Goal: Information Seeking & Learning: Understand process/instructions

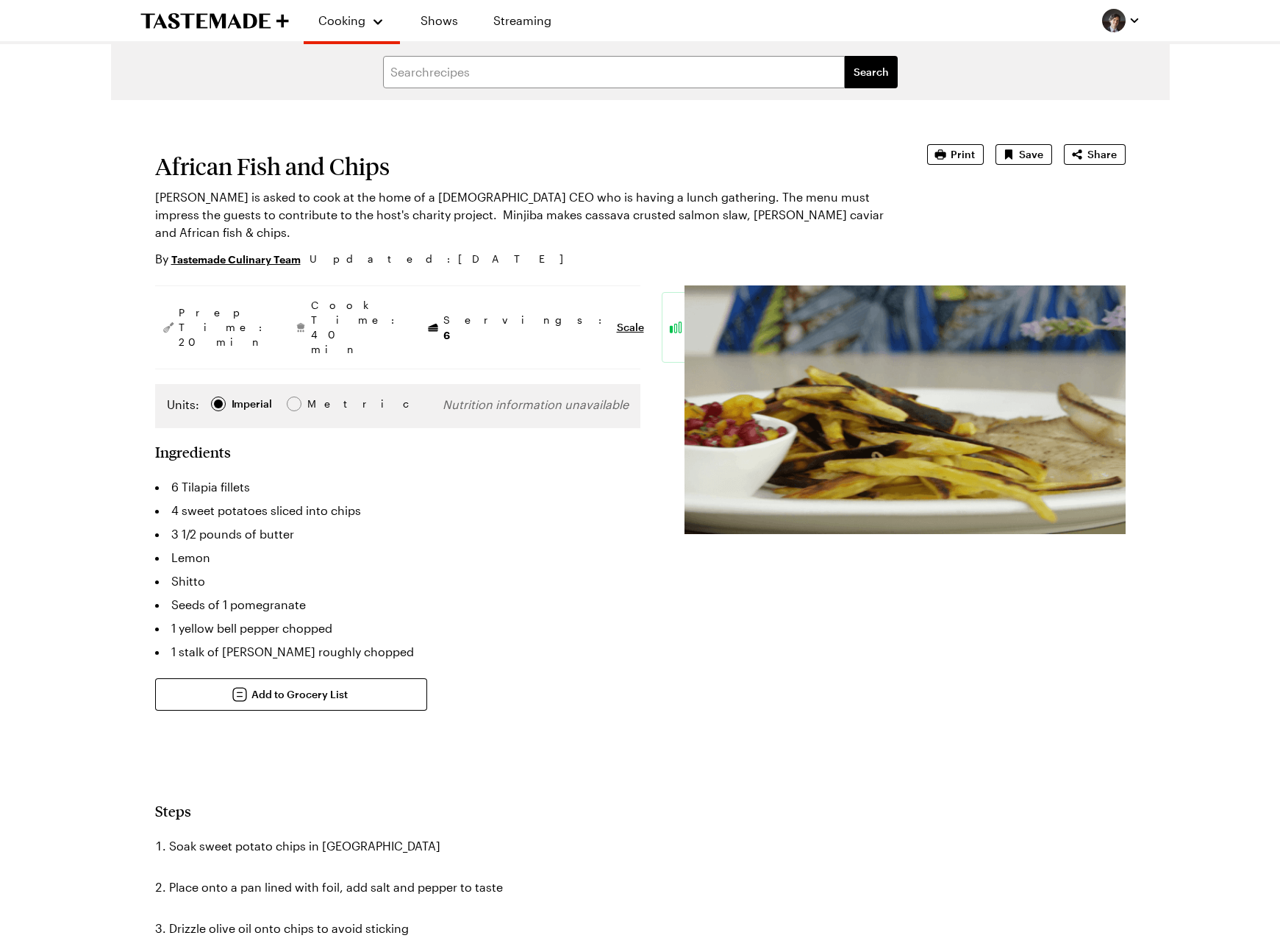
type textarea "x"
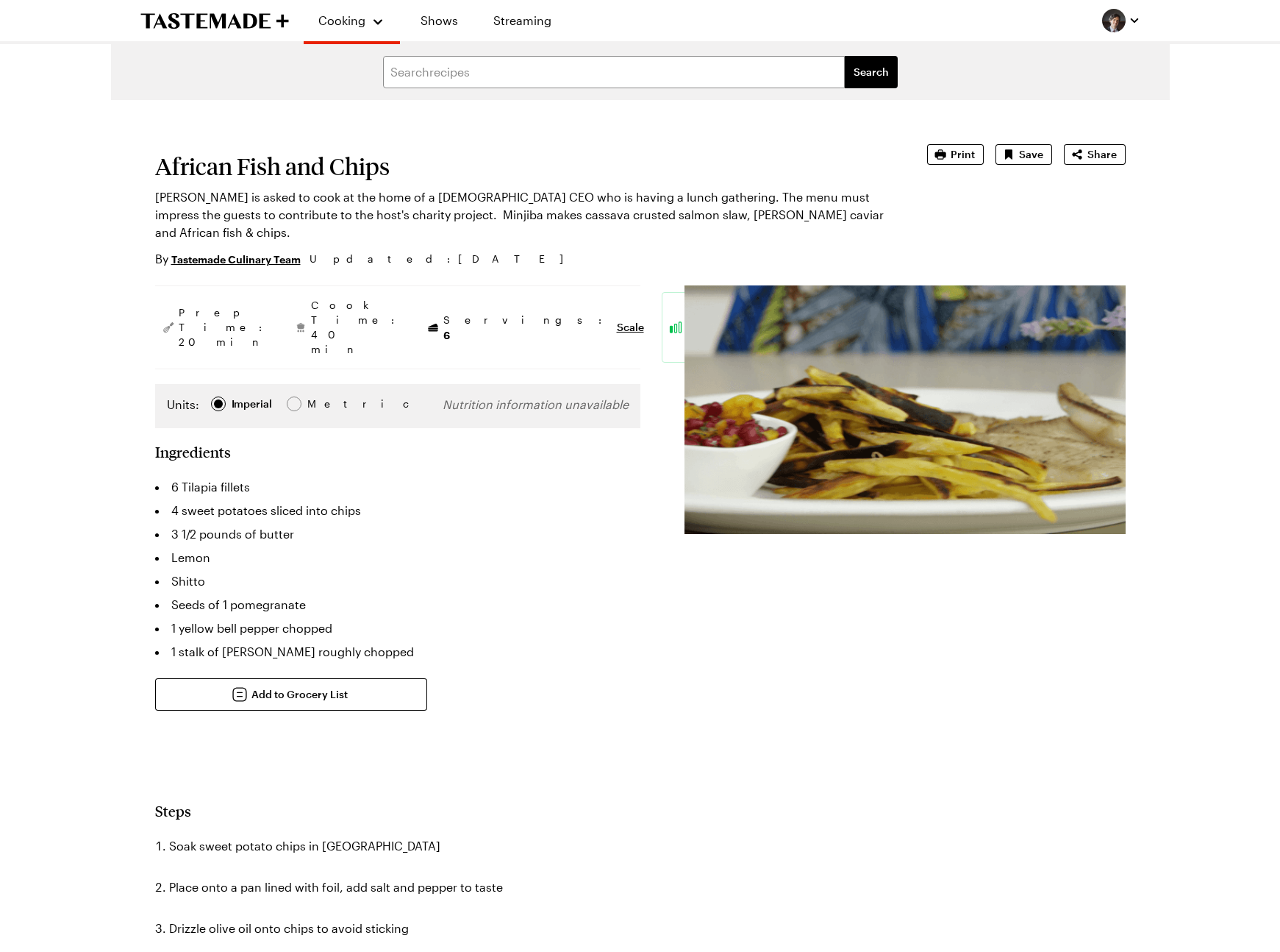
type textarea "x"
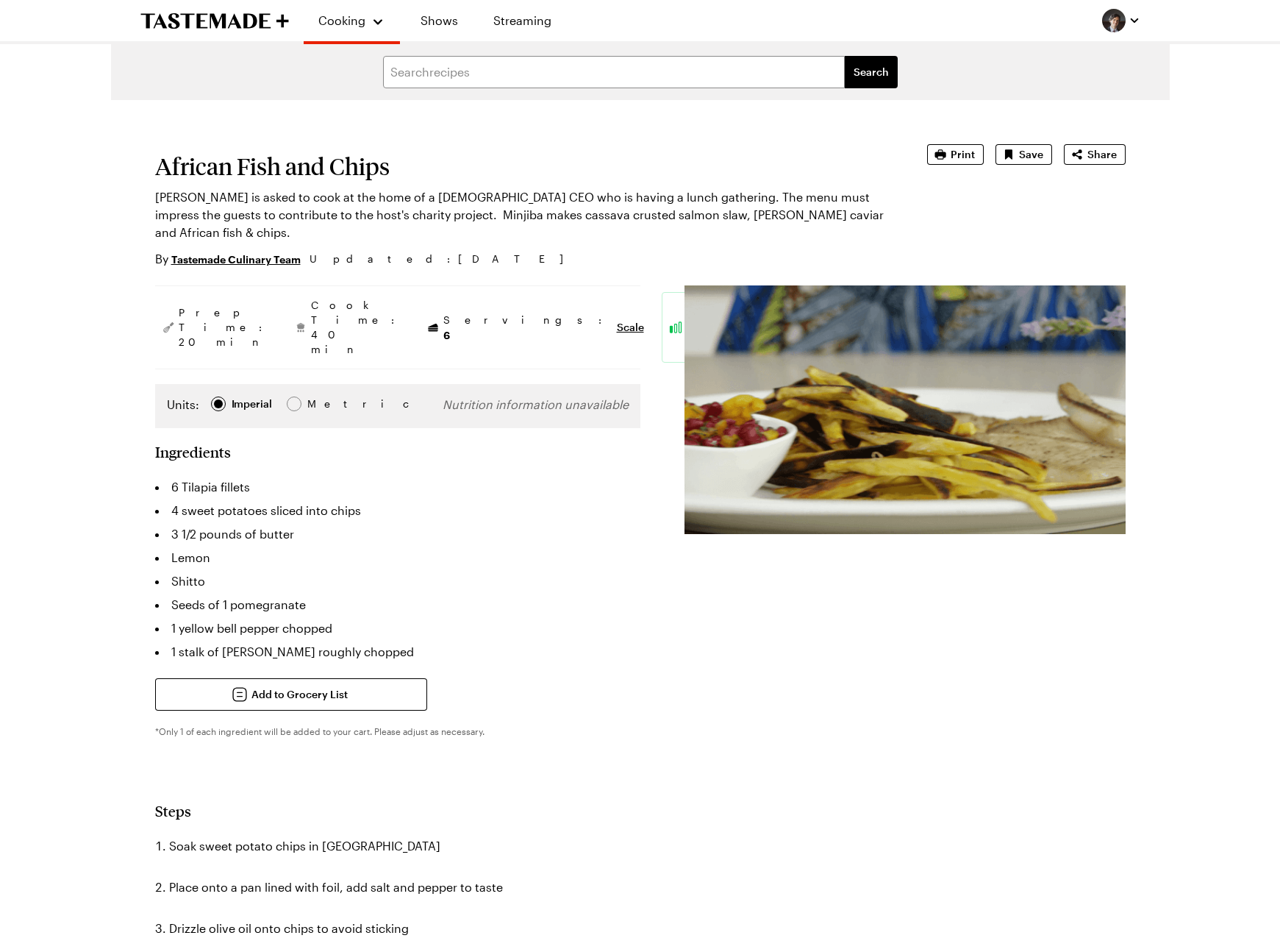
type textarea "x"
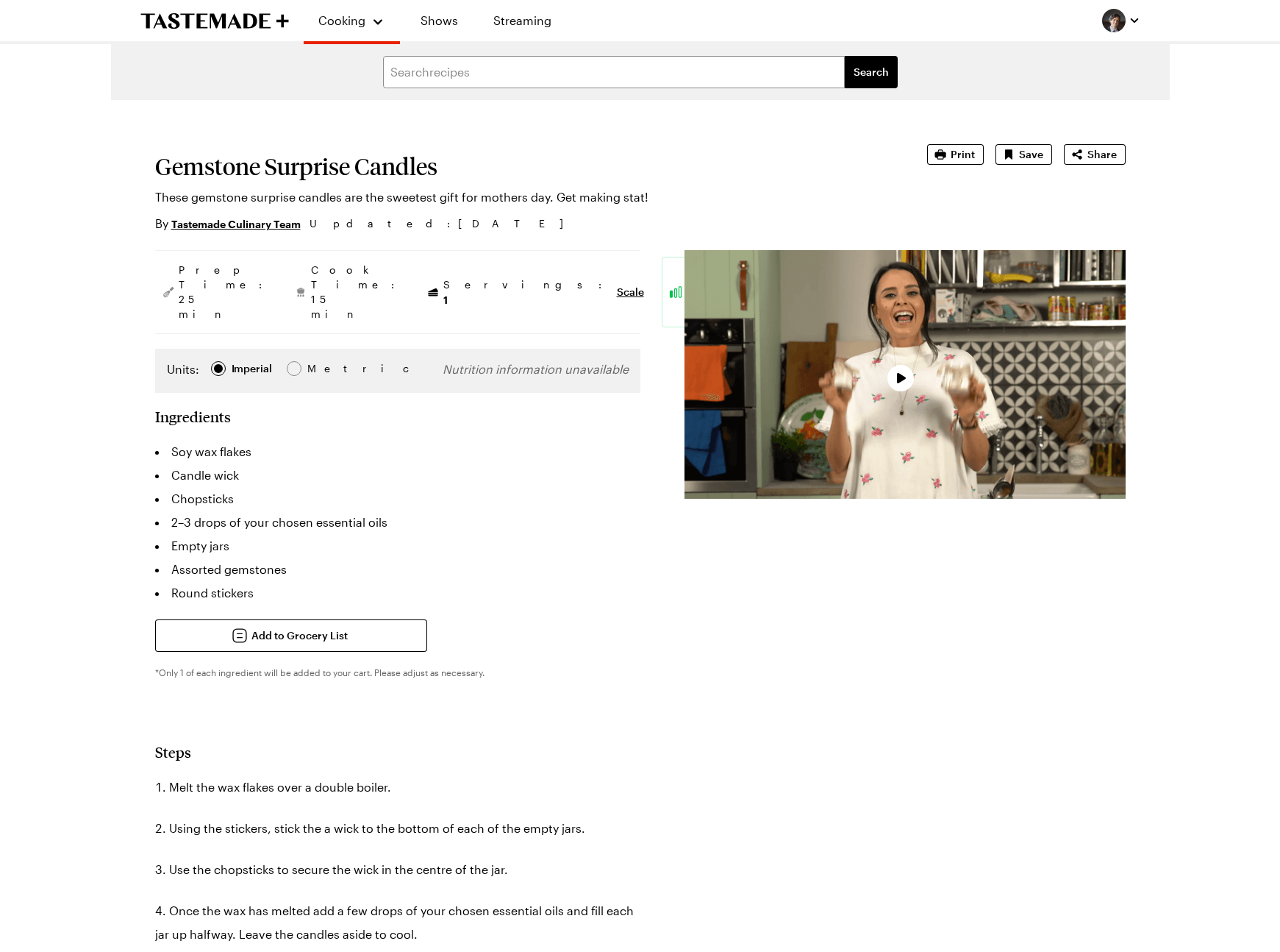
type textarea "x"
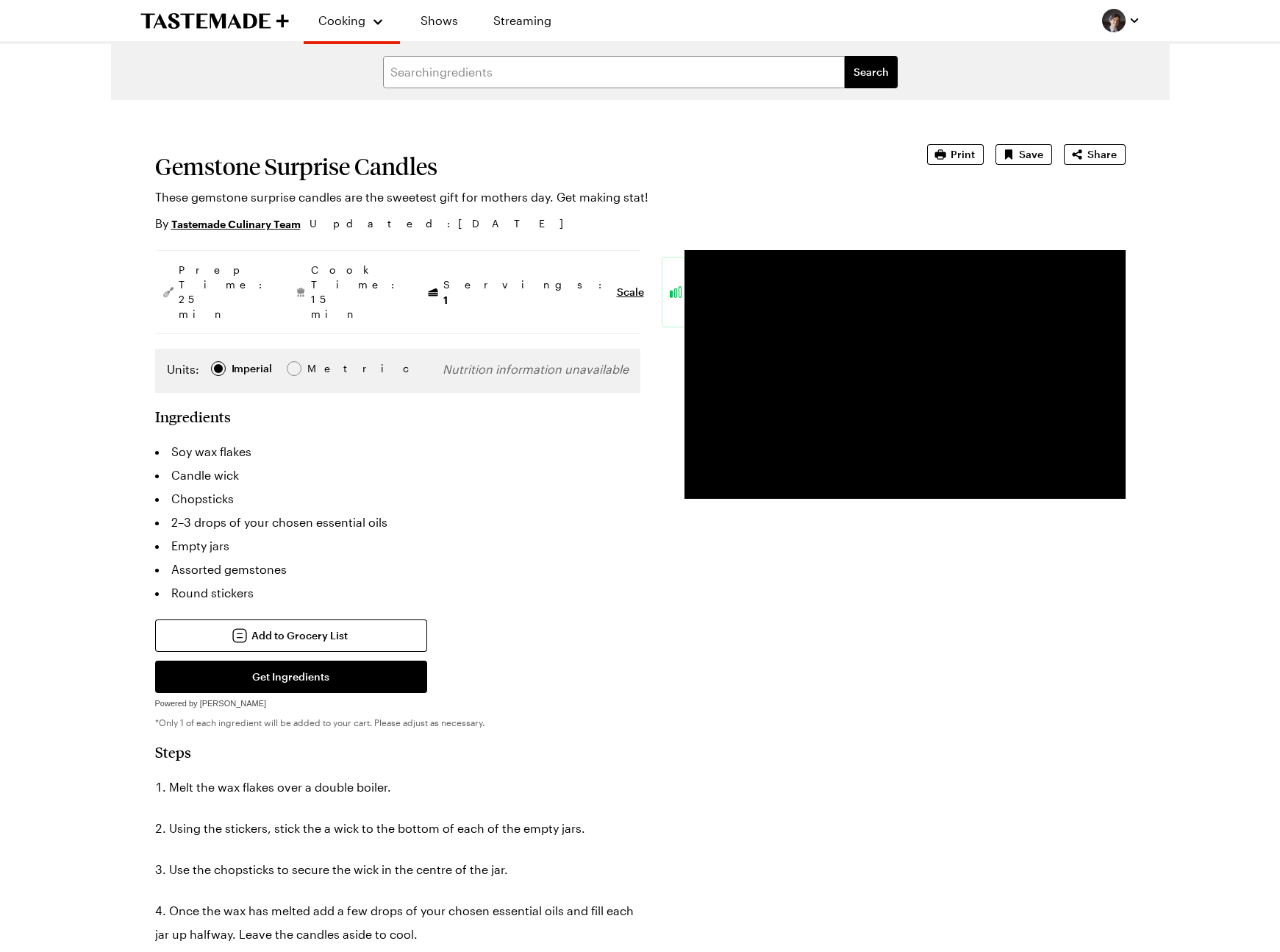
click at [664, 643] on div "Prep Time: 25 min Cook Time: 15 min Servings: 1 Scale Easy Units: Imperial Impe…" at bounding box center [640, 949] width 971 height 1399
type textarea "x"
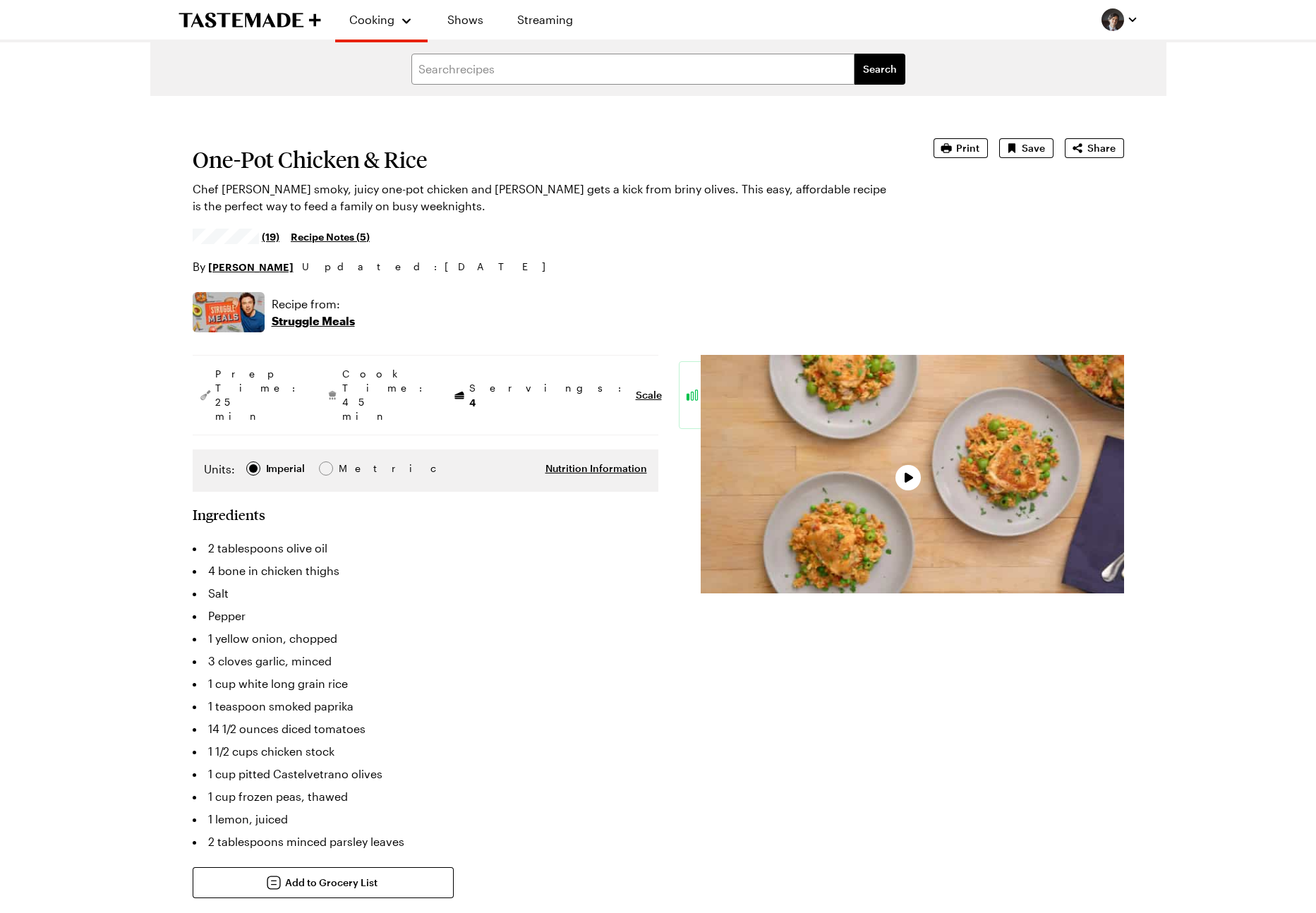
type textarea "x"
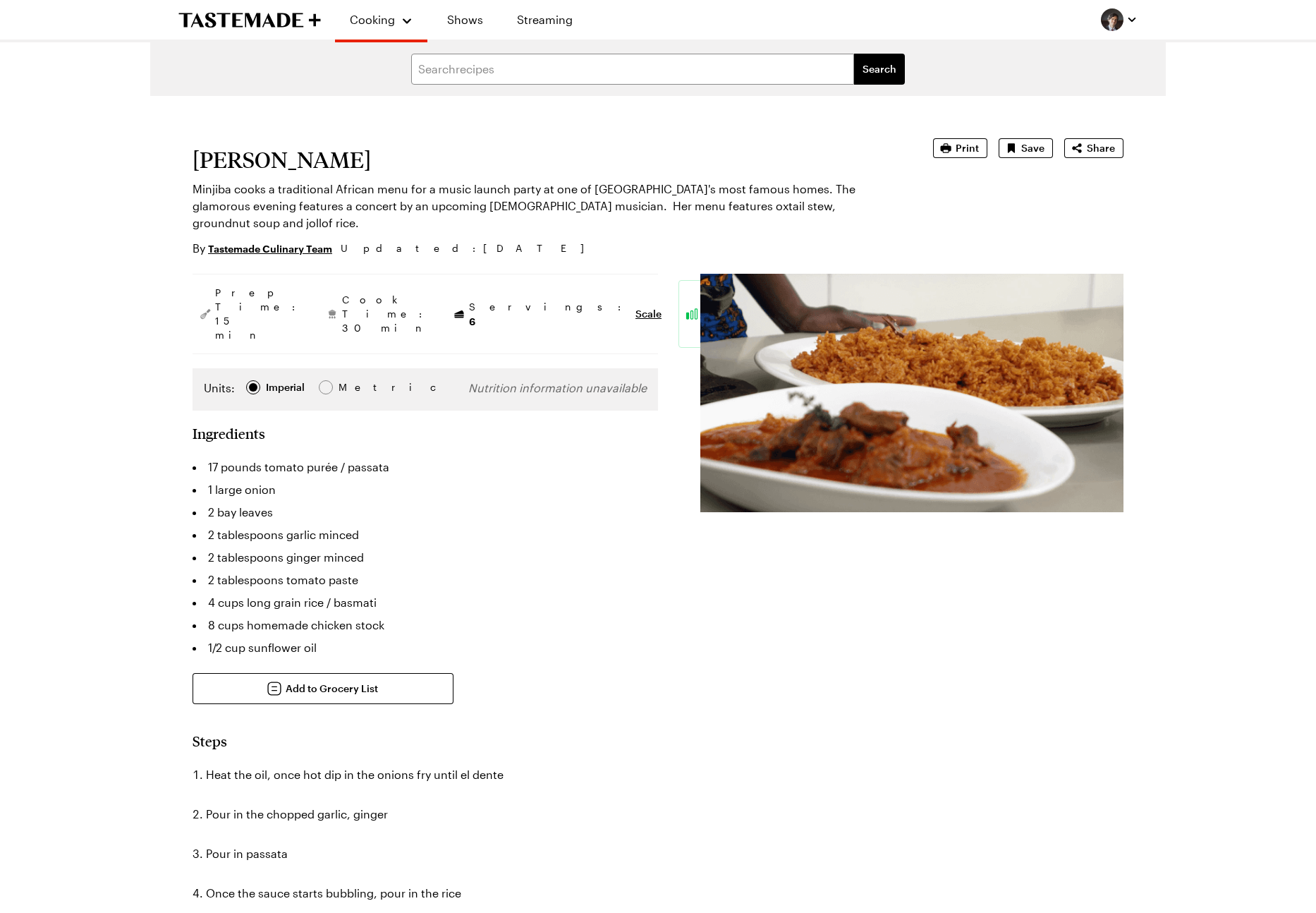
type textarea "x"
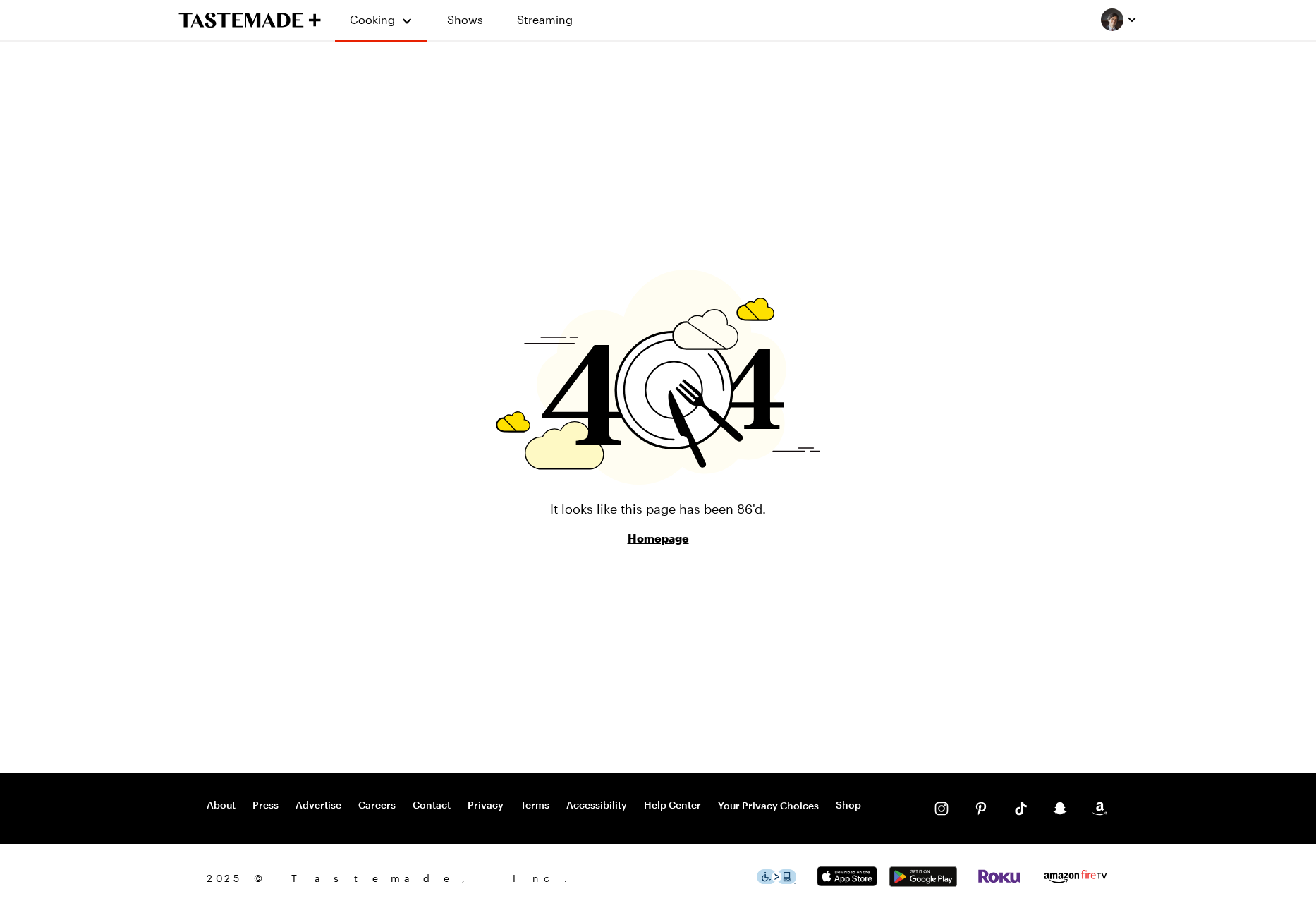
click at [112, 327] on div "Cooking Shows Streaming It looks like this page has been 86'd. Homepage About P…" at bounding box center [658, 456] width 1316 height 913
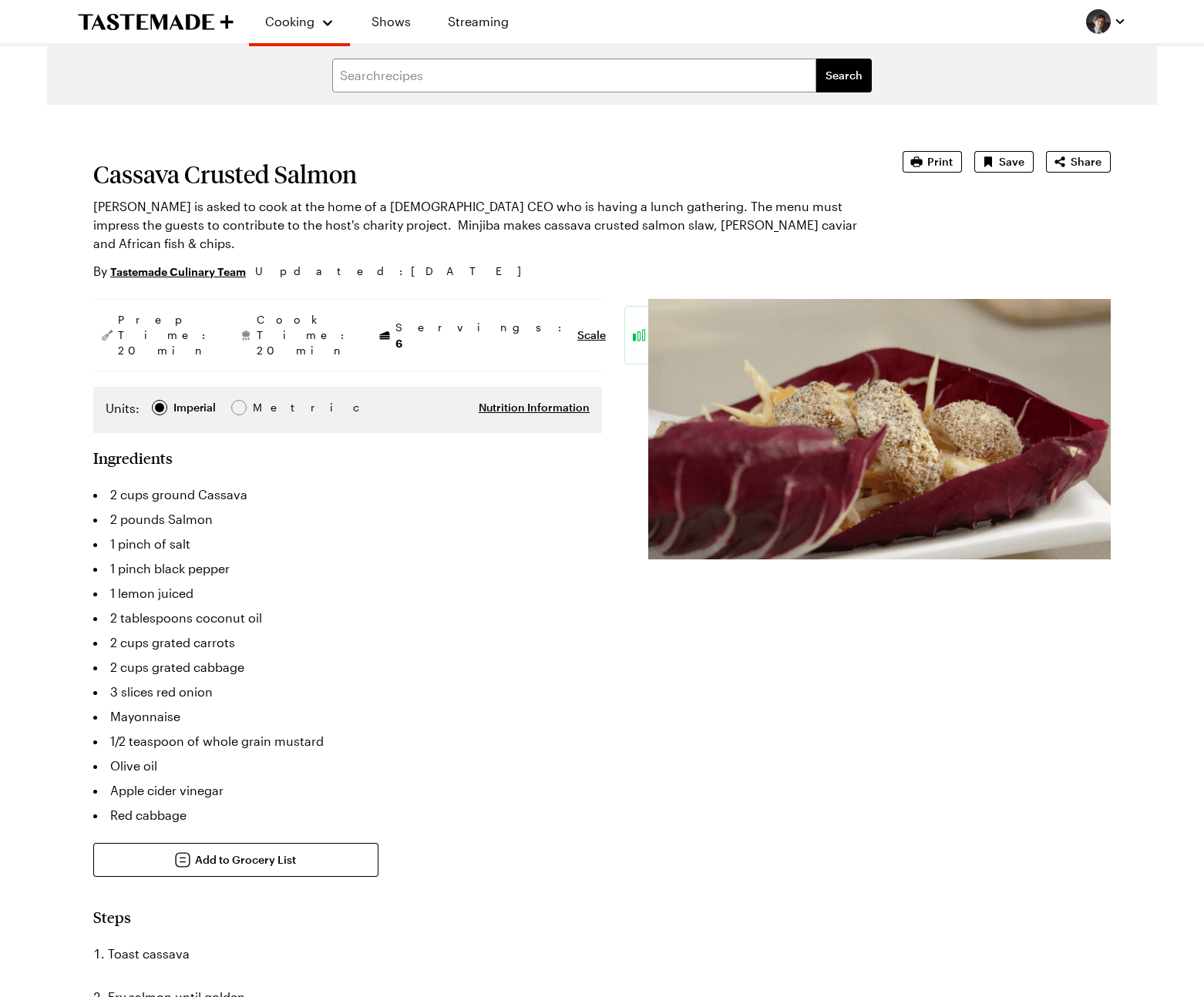
type textarea "x"
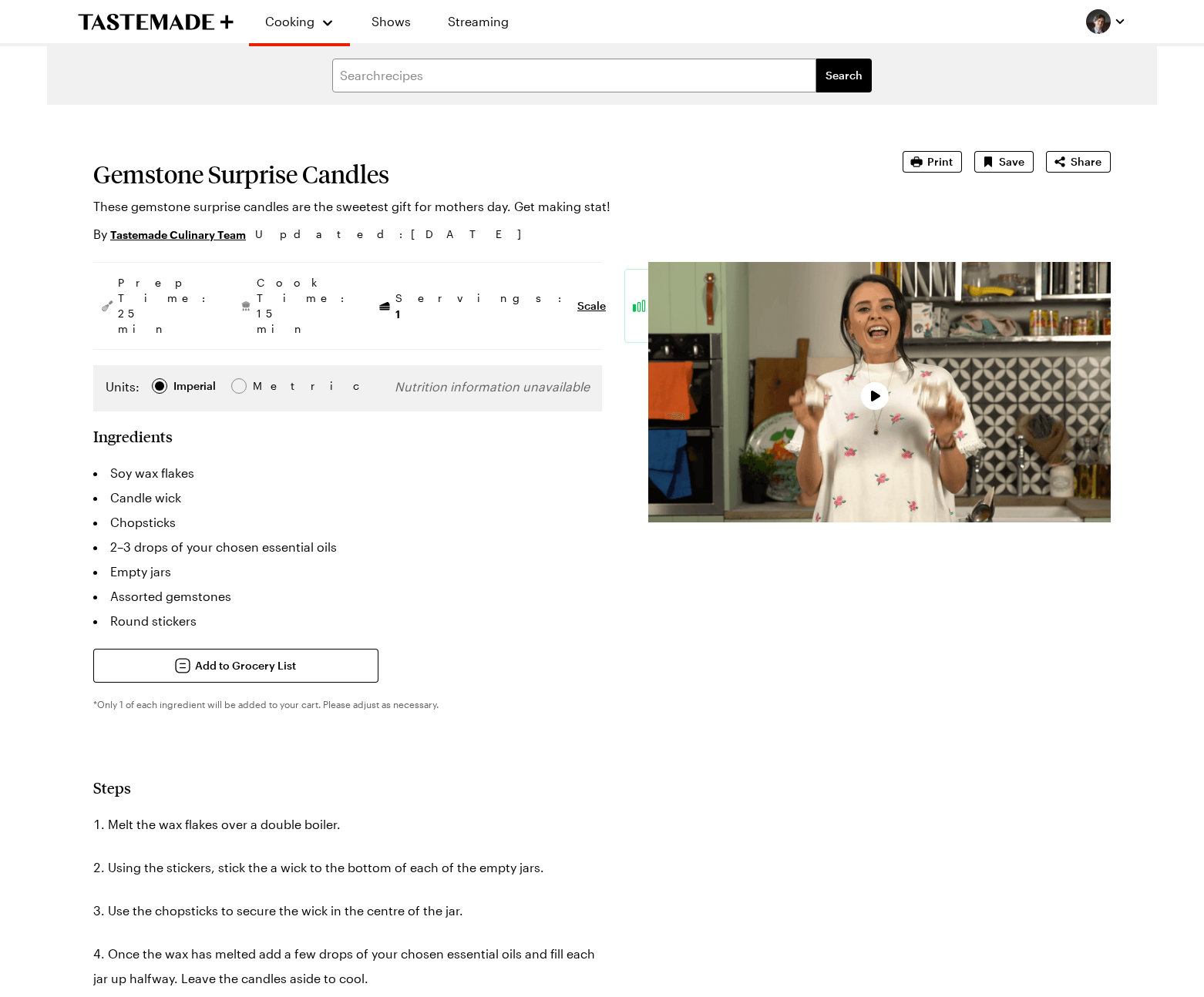
type textarea "x"
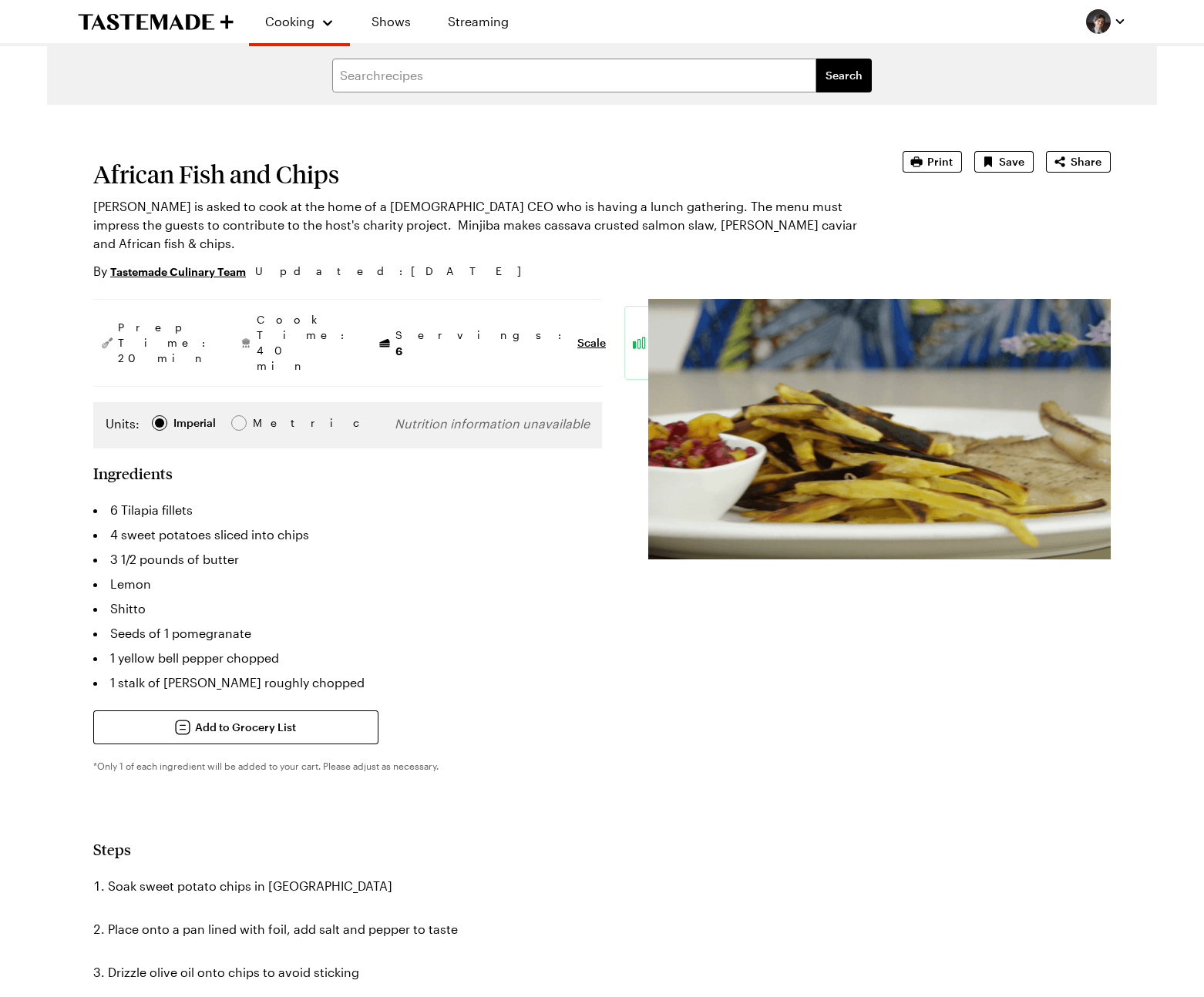
type textarea "x"
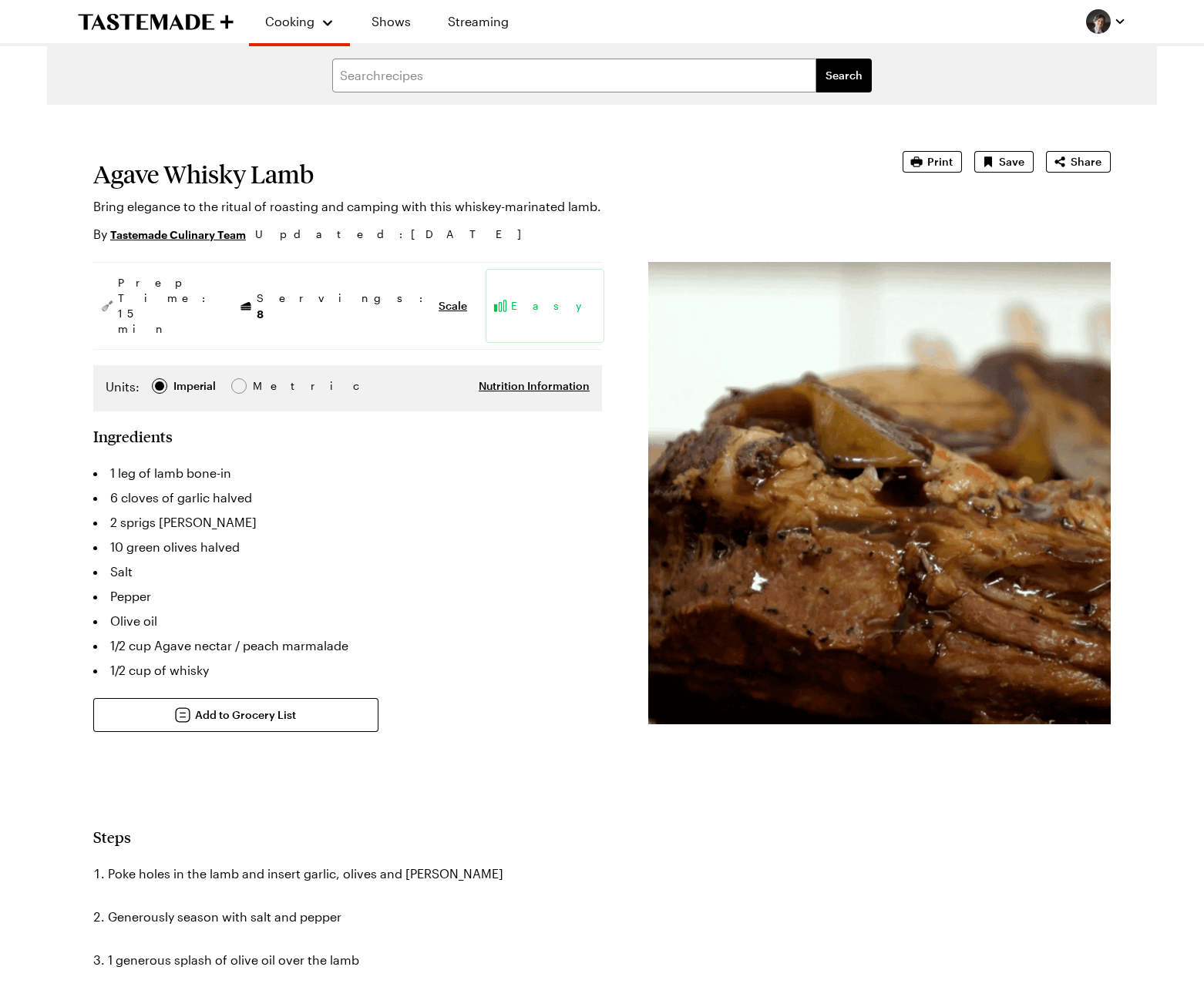
type textarea "x"
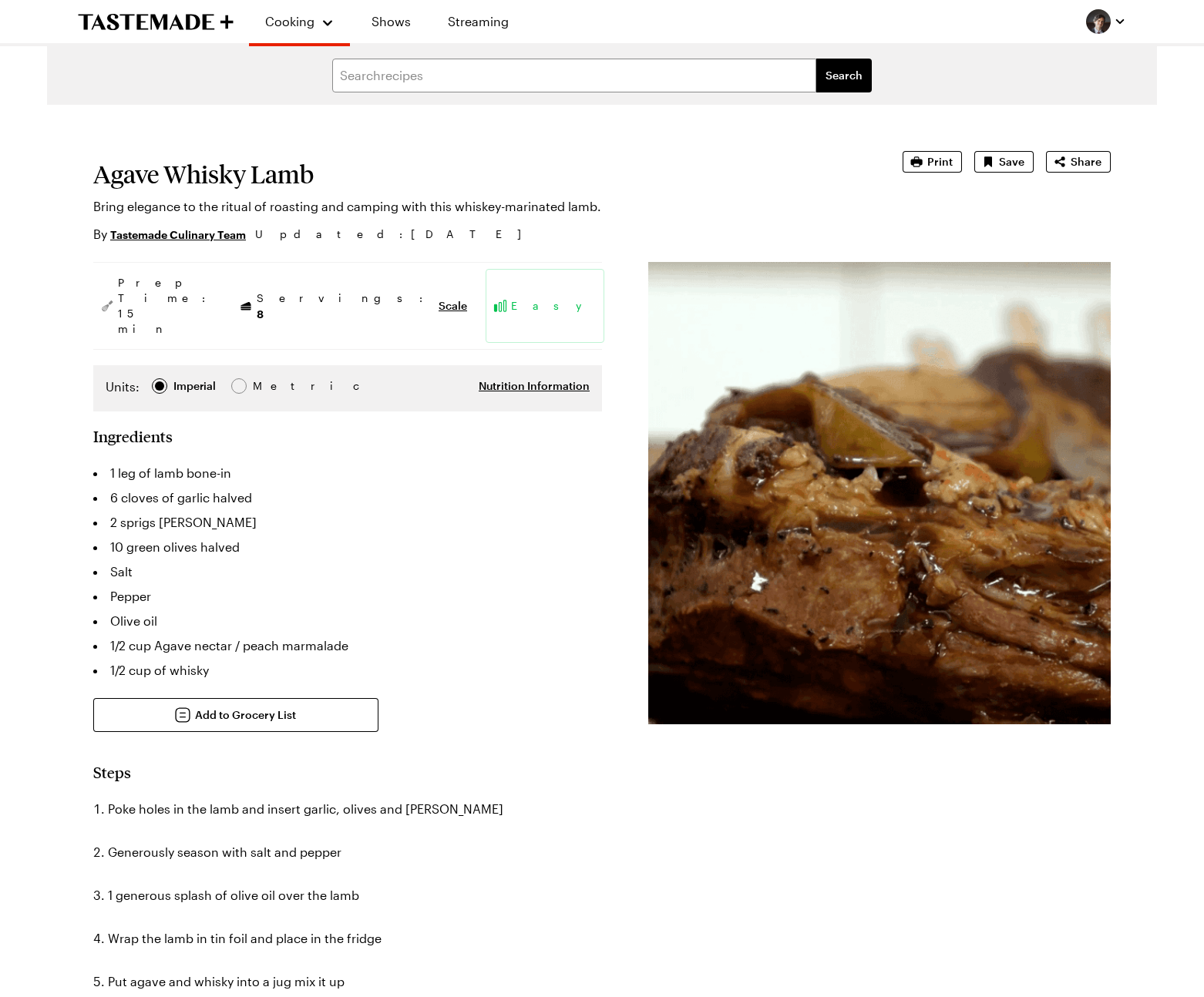
type textarea "x"
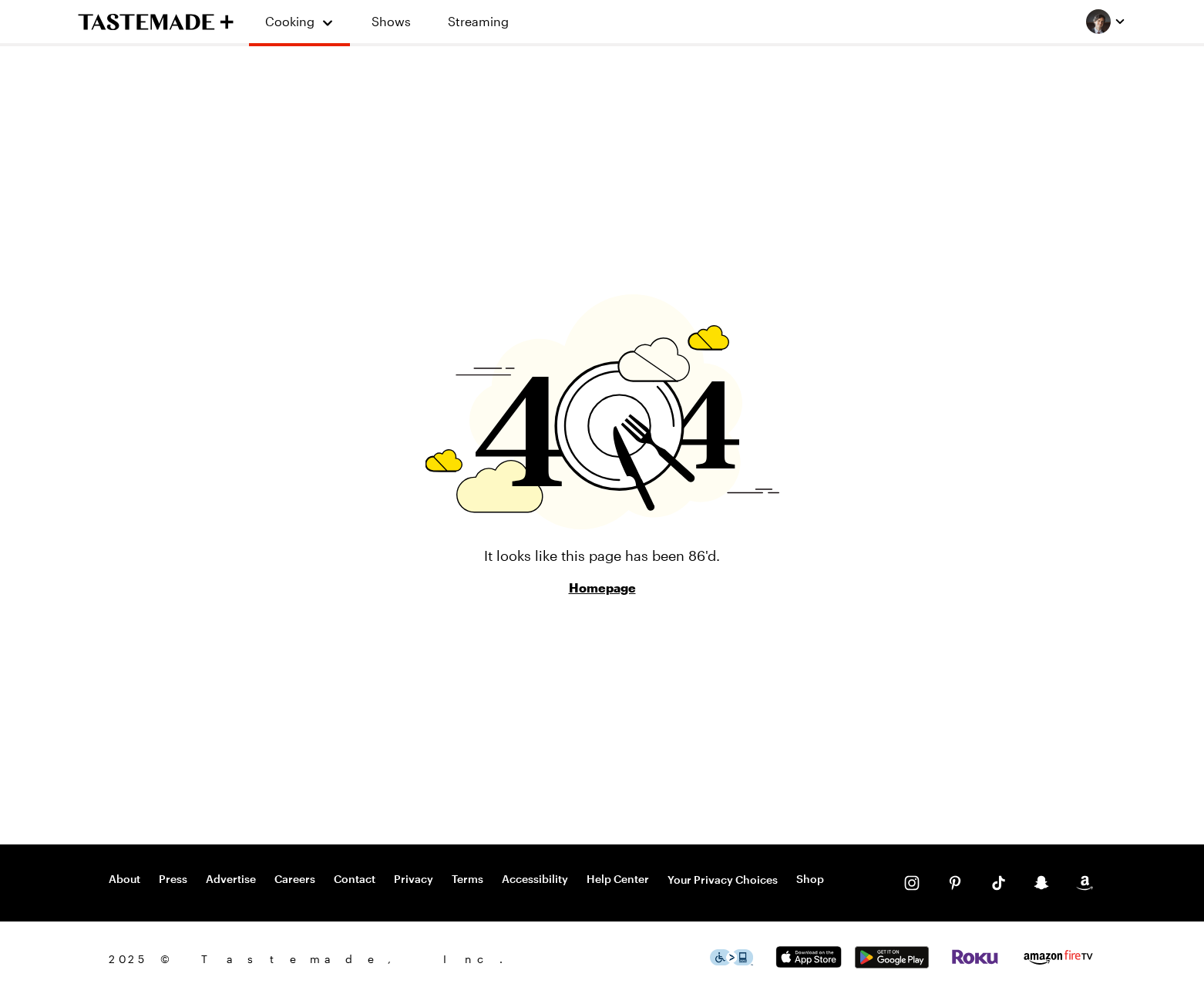
click at [937, 684] on div "It looks like this page has been 86'd. Homepage" at bounding box center [602, 445] width 1110 height 798
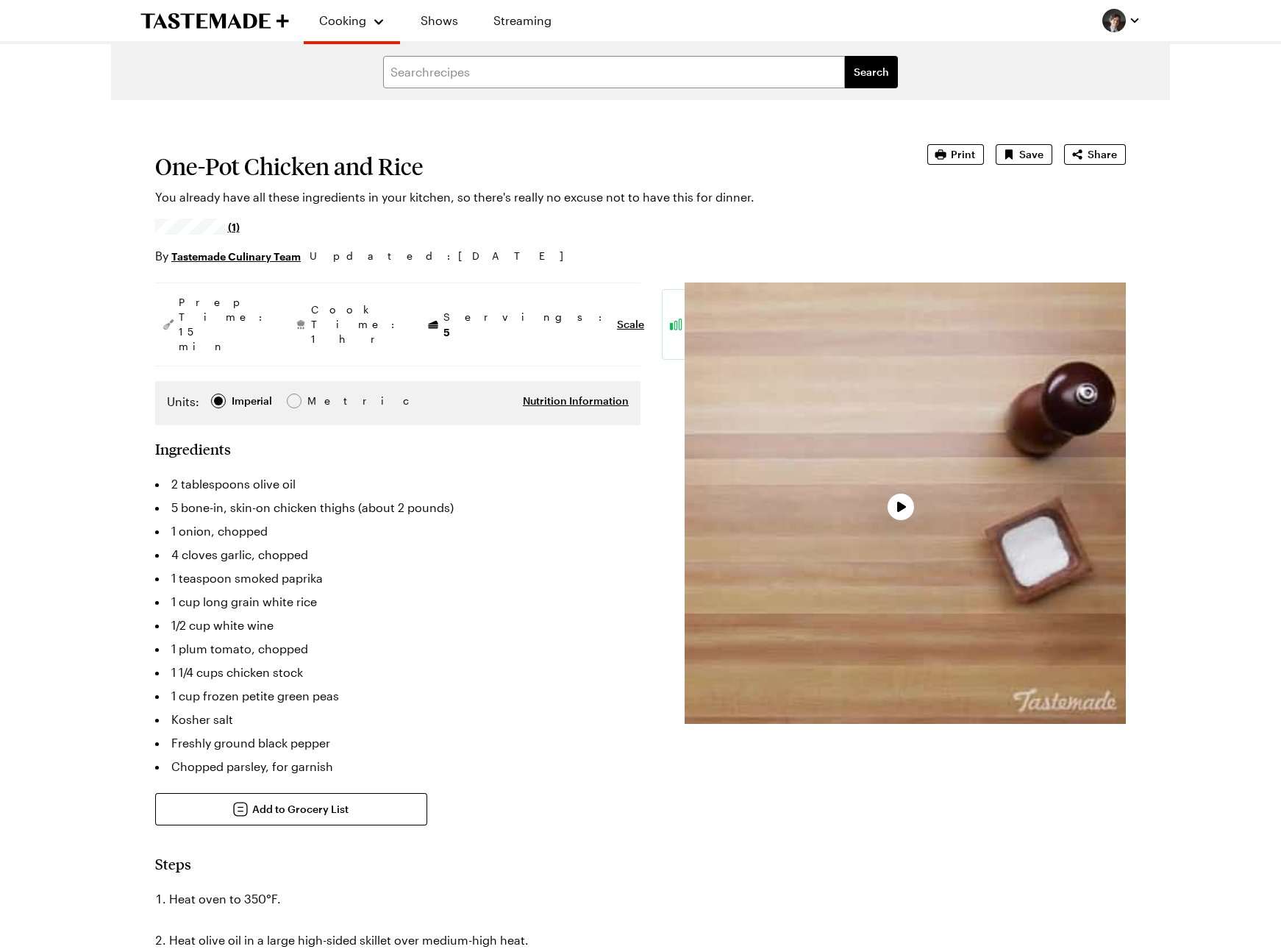
type textarea "x"
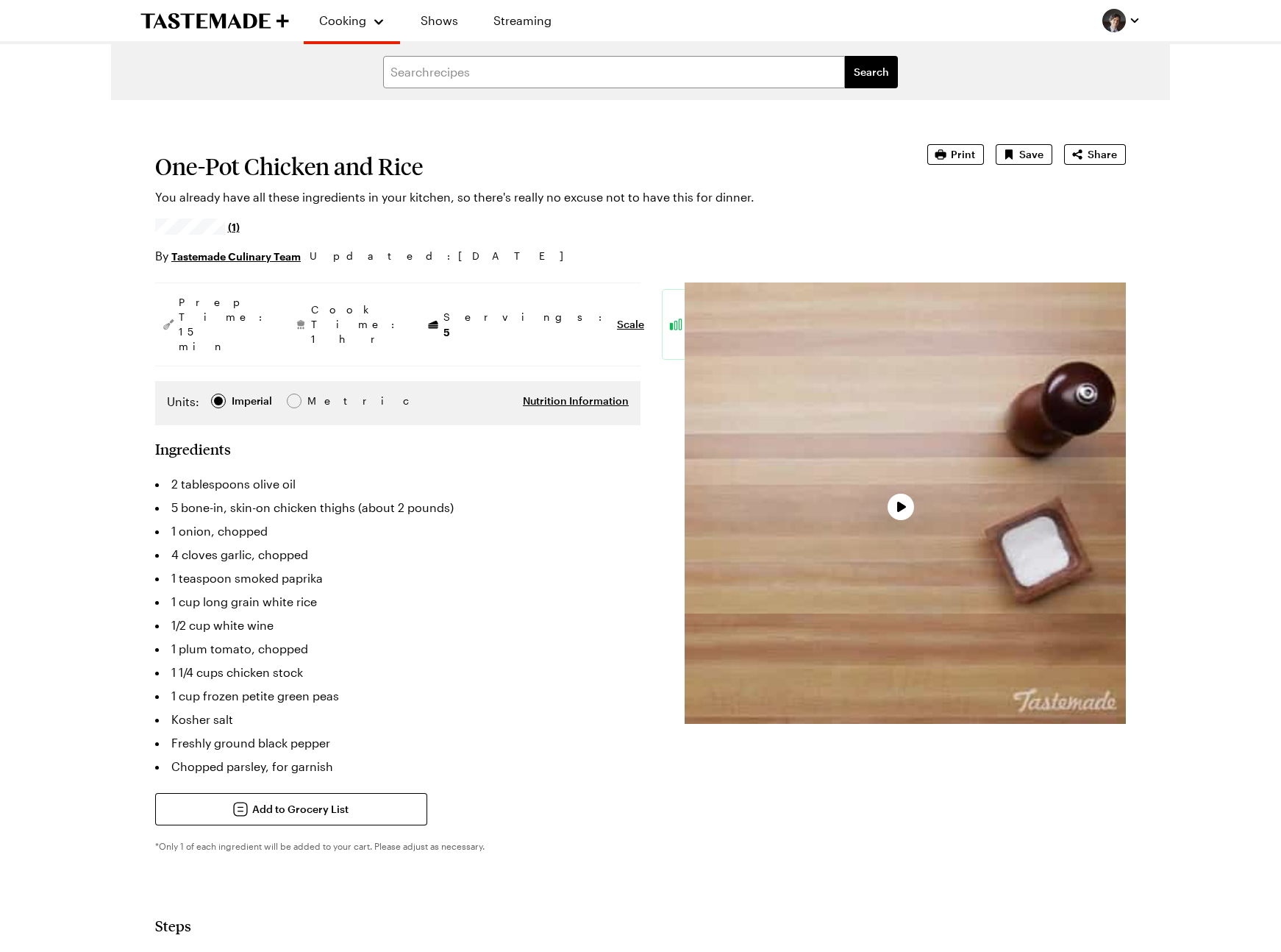
click at [838, 203] on p "You already have all these ingredients in your kitchen, so there's really no ex…" at bounding box center [521, 197] width 731 height 18
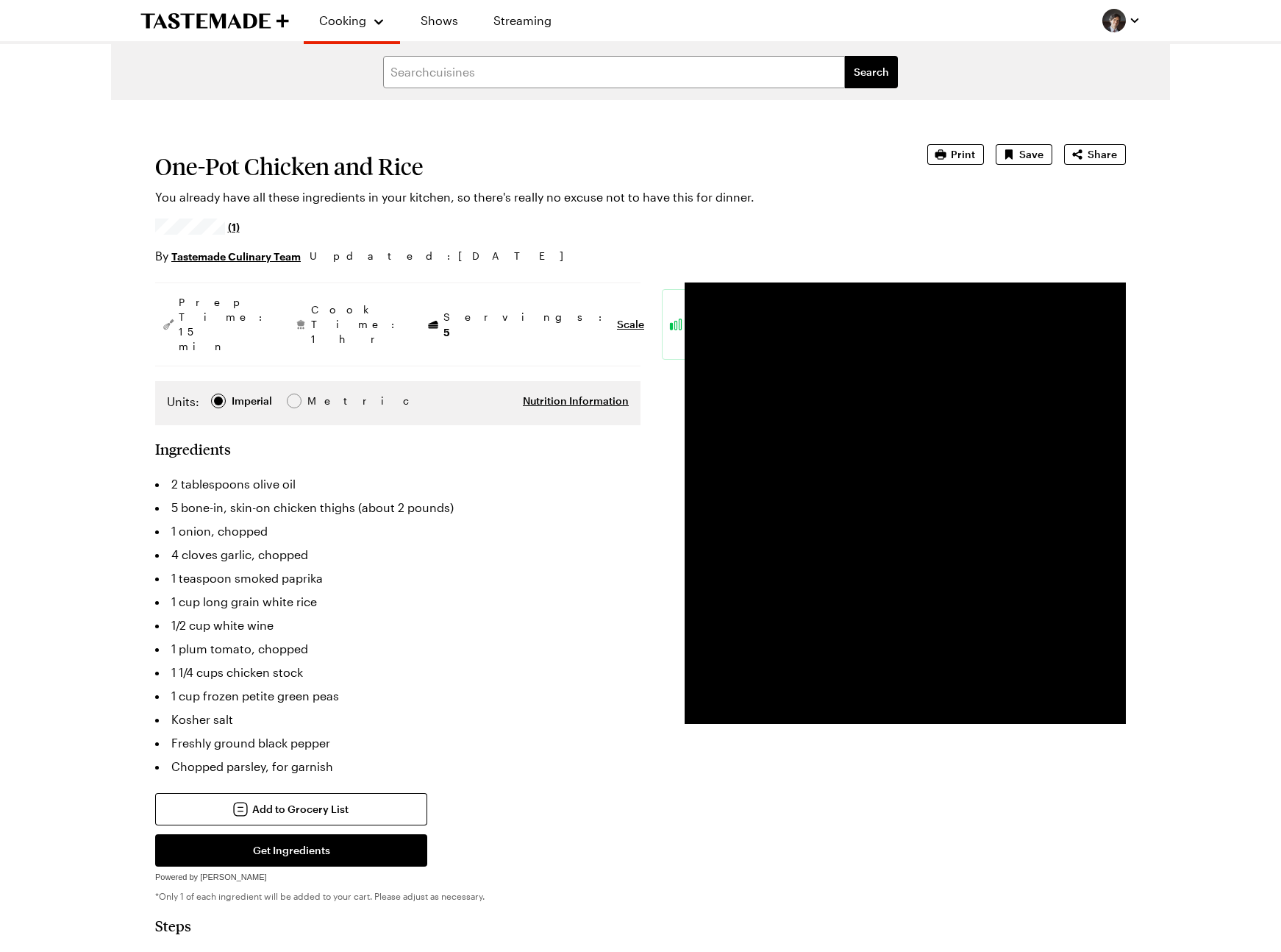
click at [446, 543] on li "4 cloves garlic, chopped" at bounding box center [398, 555] width 486 height 23
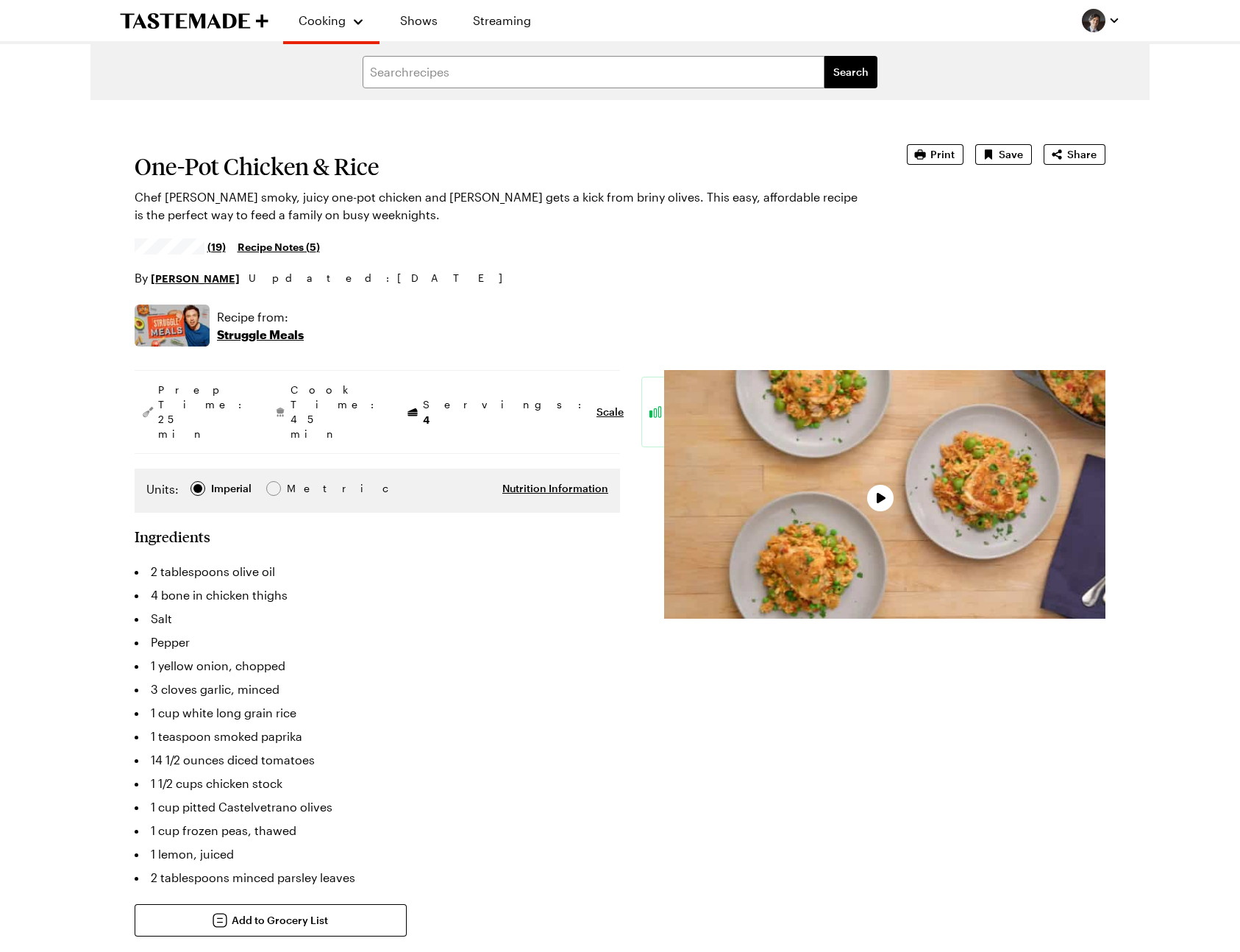
type textarea "x"
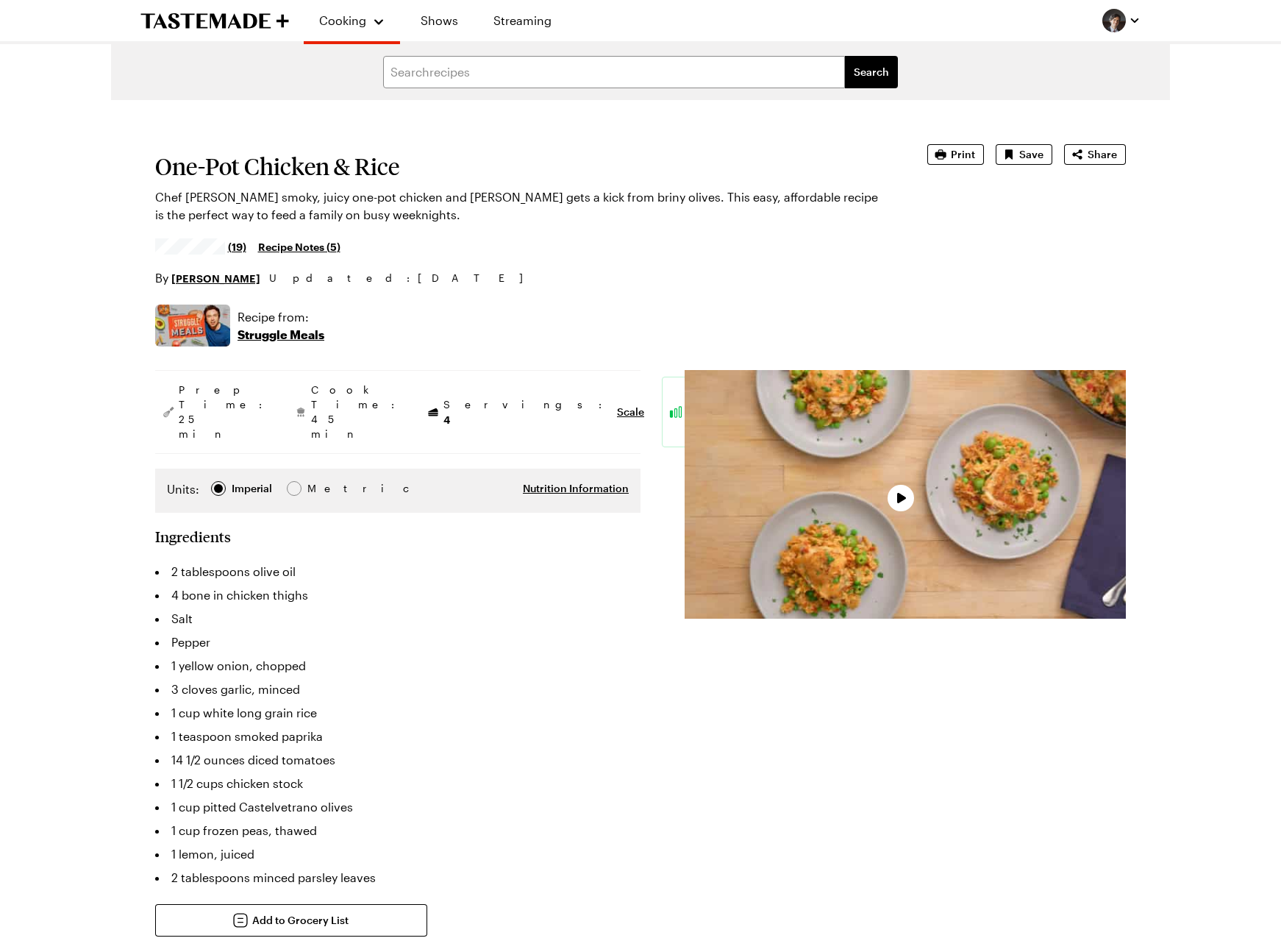
type textarea "x"
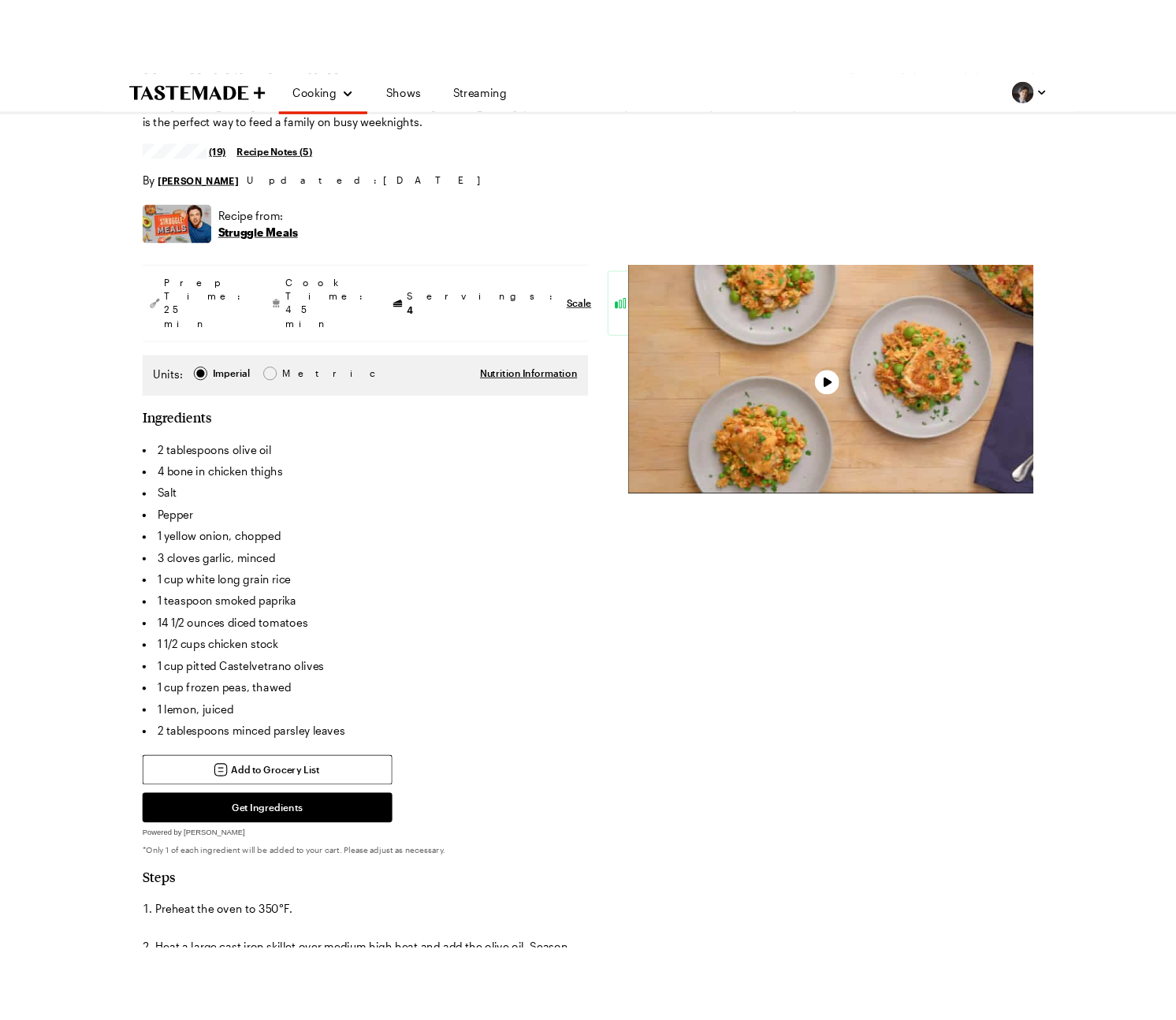
scroll to position [182, 0]
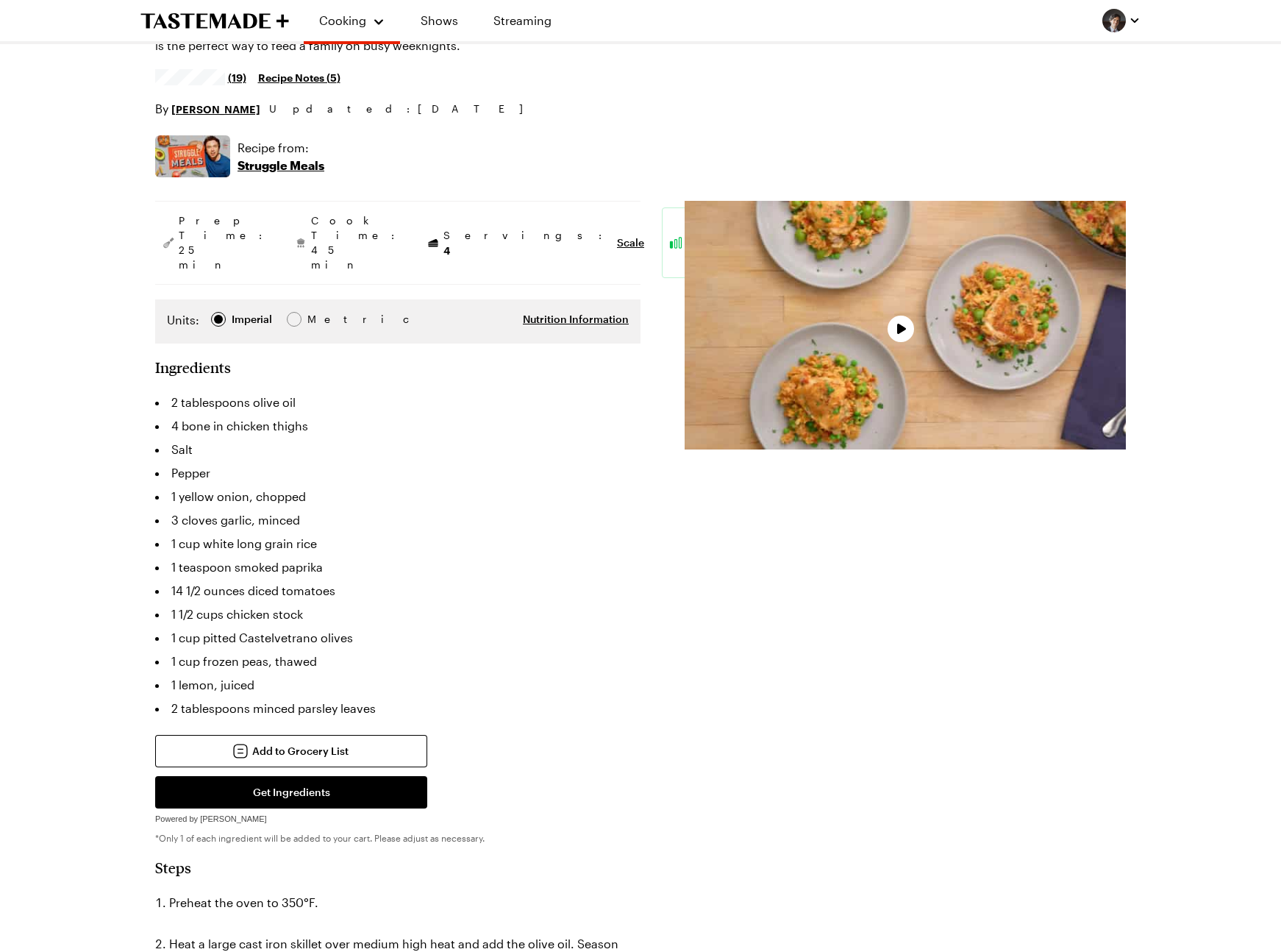
click at [589, 555] on li "1 teaspoon smoked paprika" at bounding box center [398, 567] width 486 height 23
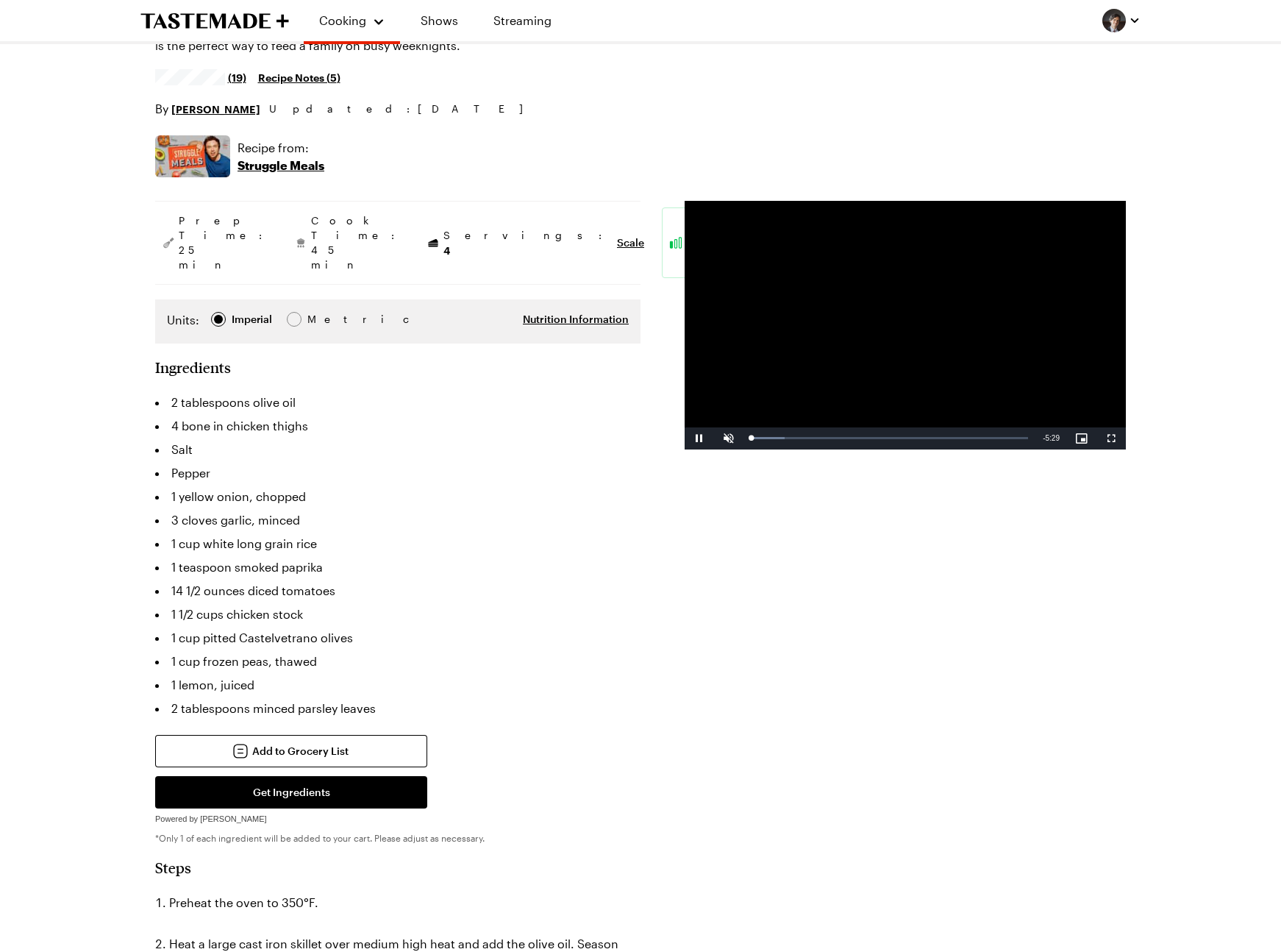
click at [553, 485] on li "1 yellow onion, chopped" at bounding box center [398, 497] width 486 height 23
click at [617, 236] on span "Scale" at bounding box center [630, 243] width 27 height 14
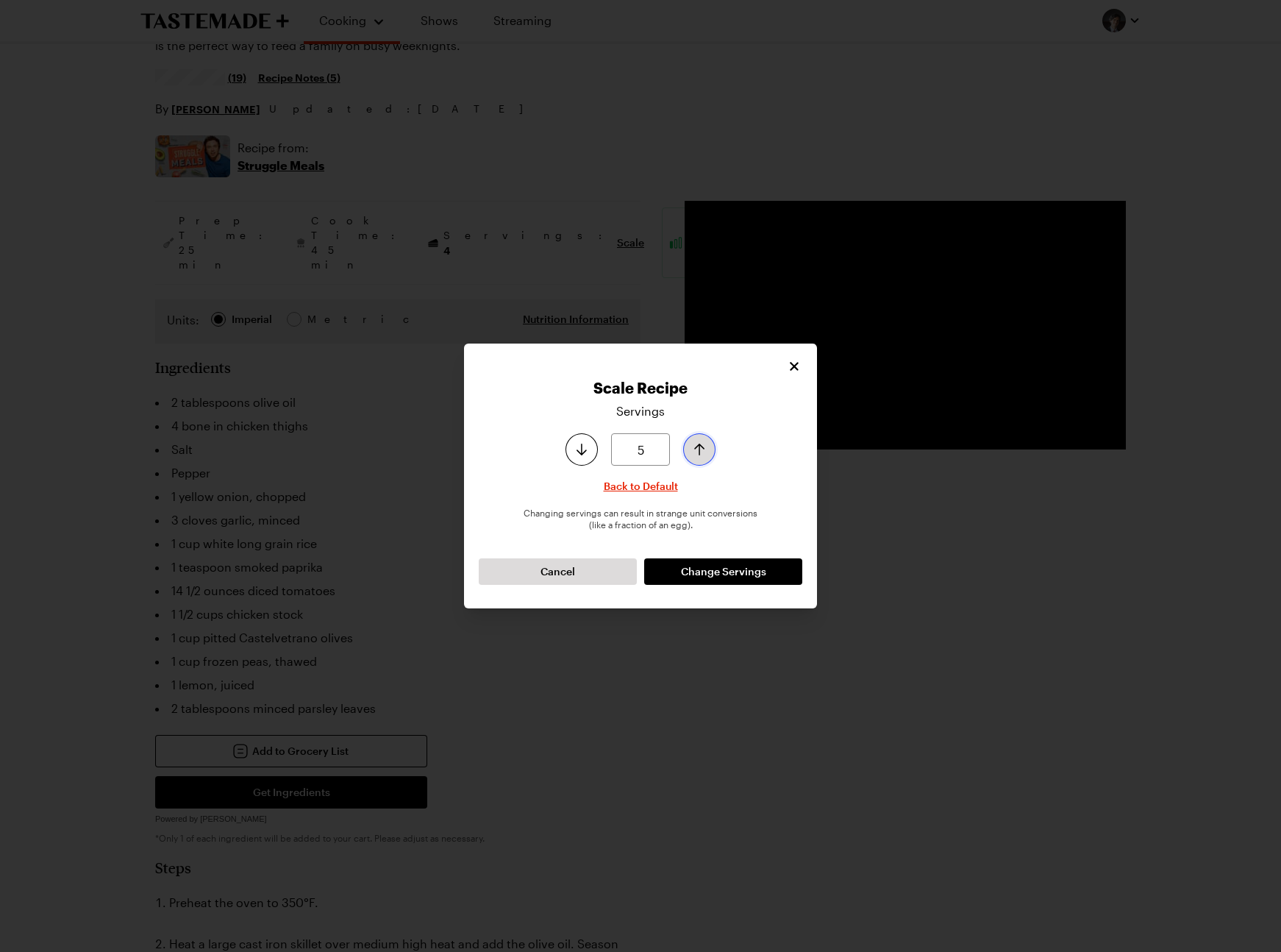
click at [698, 452] on icon "Increase serving size by one" at bounding box center [699, 449] width 18 height 18
type input "6"
click at [698, 452] on icon "Increase serving size by one" at bounding box center [699, 449] width 18 height 18
click at [723, 570] on span "Change Servings" at bounding box center [723, 571] width 85 height 14
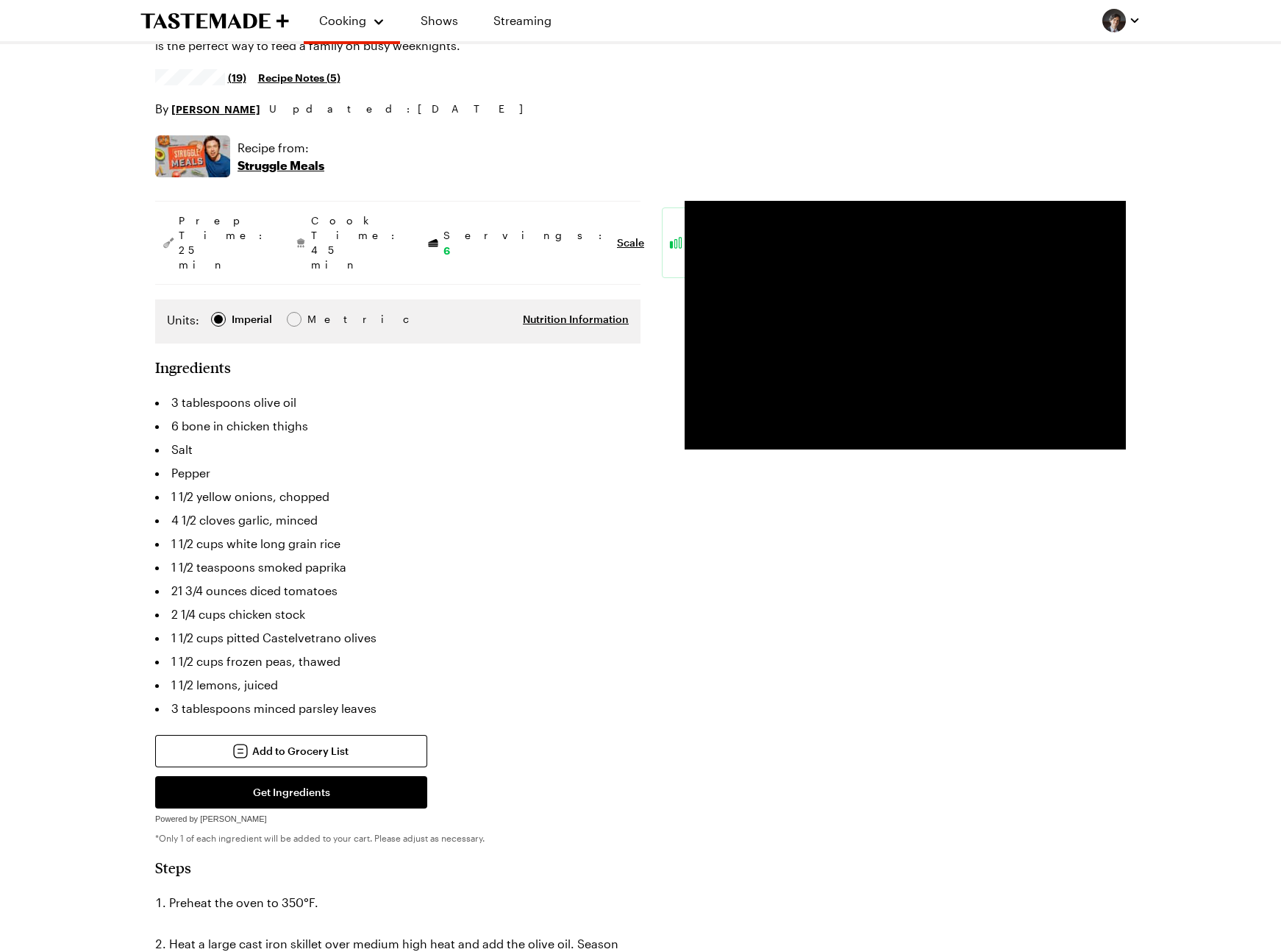
click at [554, 602] on li "2 1/4 cups chicken stock" at bounding box center [398, 614] width 486 height 23
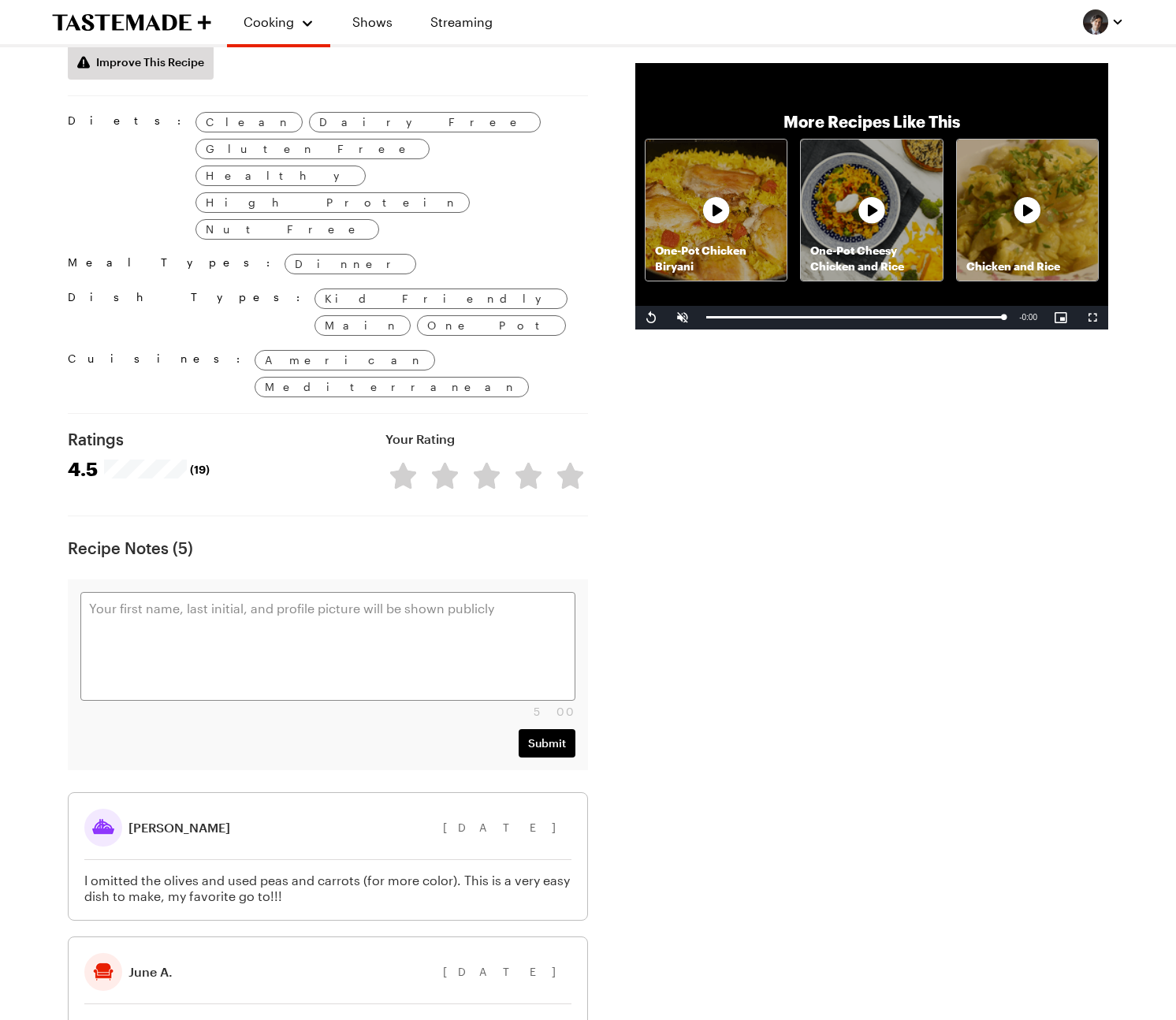
click at [655, 630] on div "Prep Time: 25 min Cook Time: 45 min Servings: 6 Scale Easy Units: Imperial Impe…" at bounding box center [588, 149] width 1041 height 2602
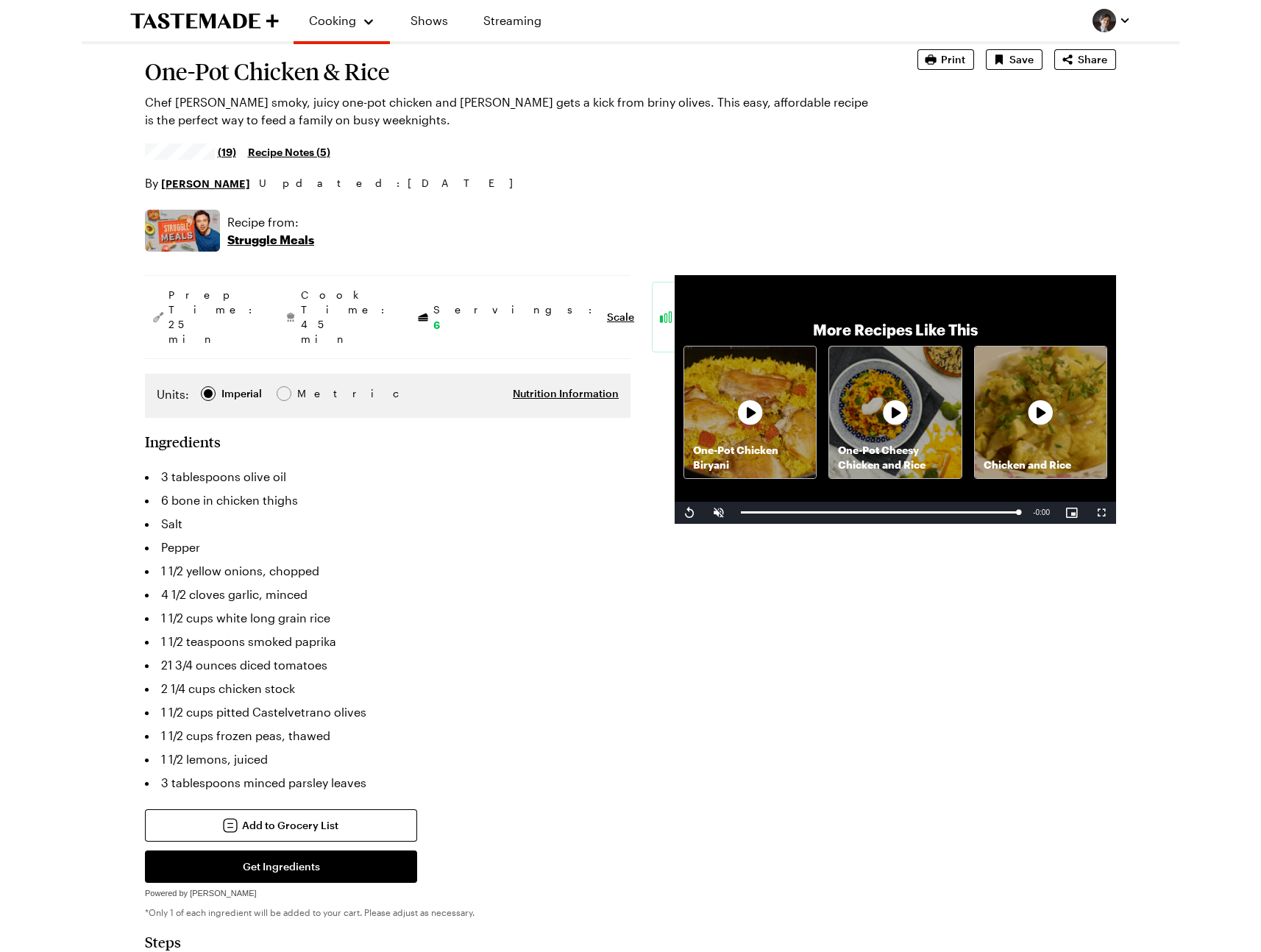
scroll to position [0, 0]
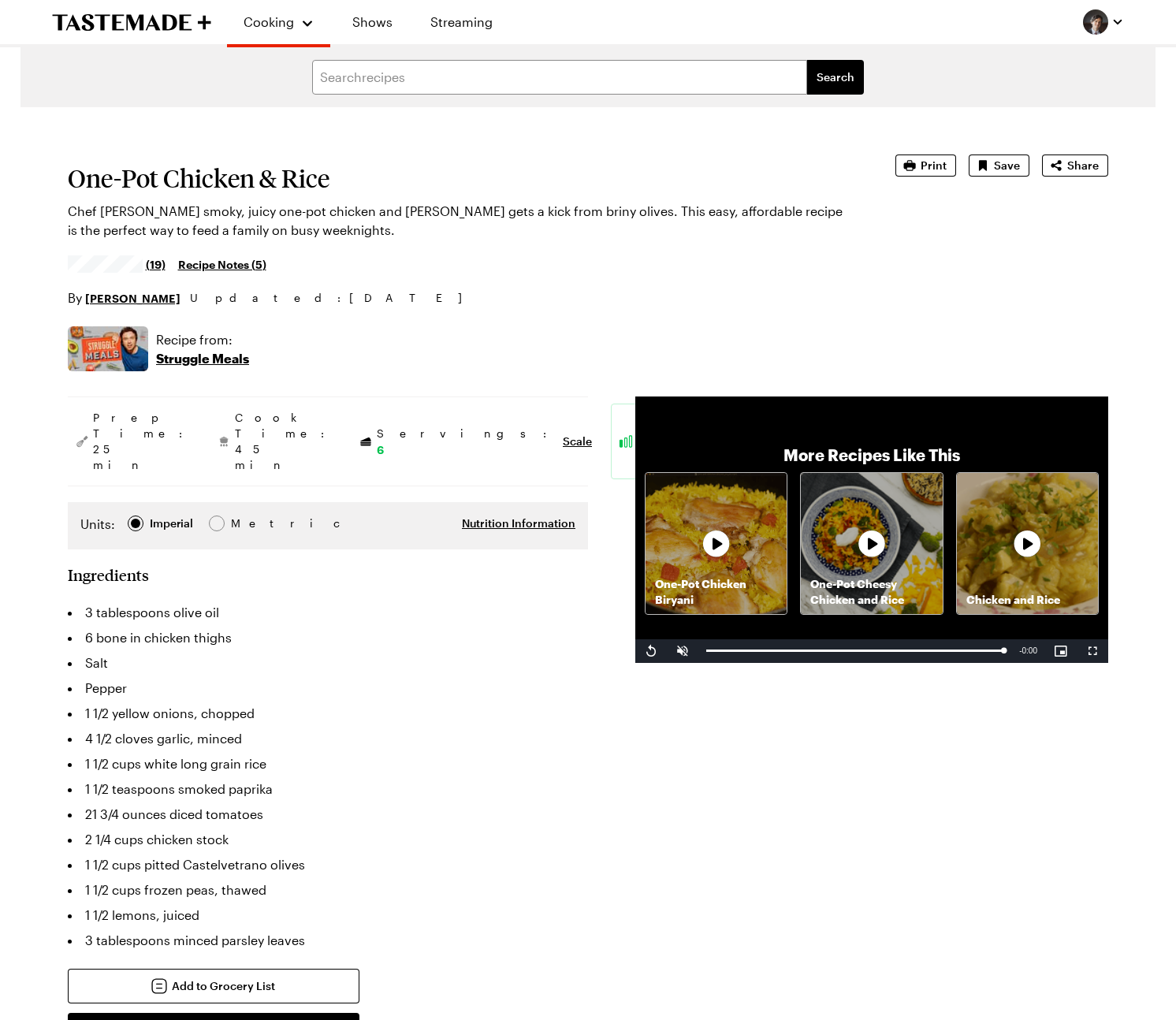
type textarea "x"
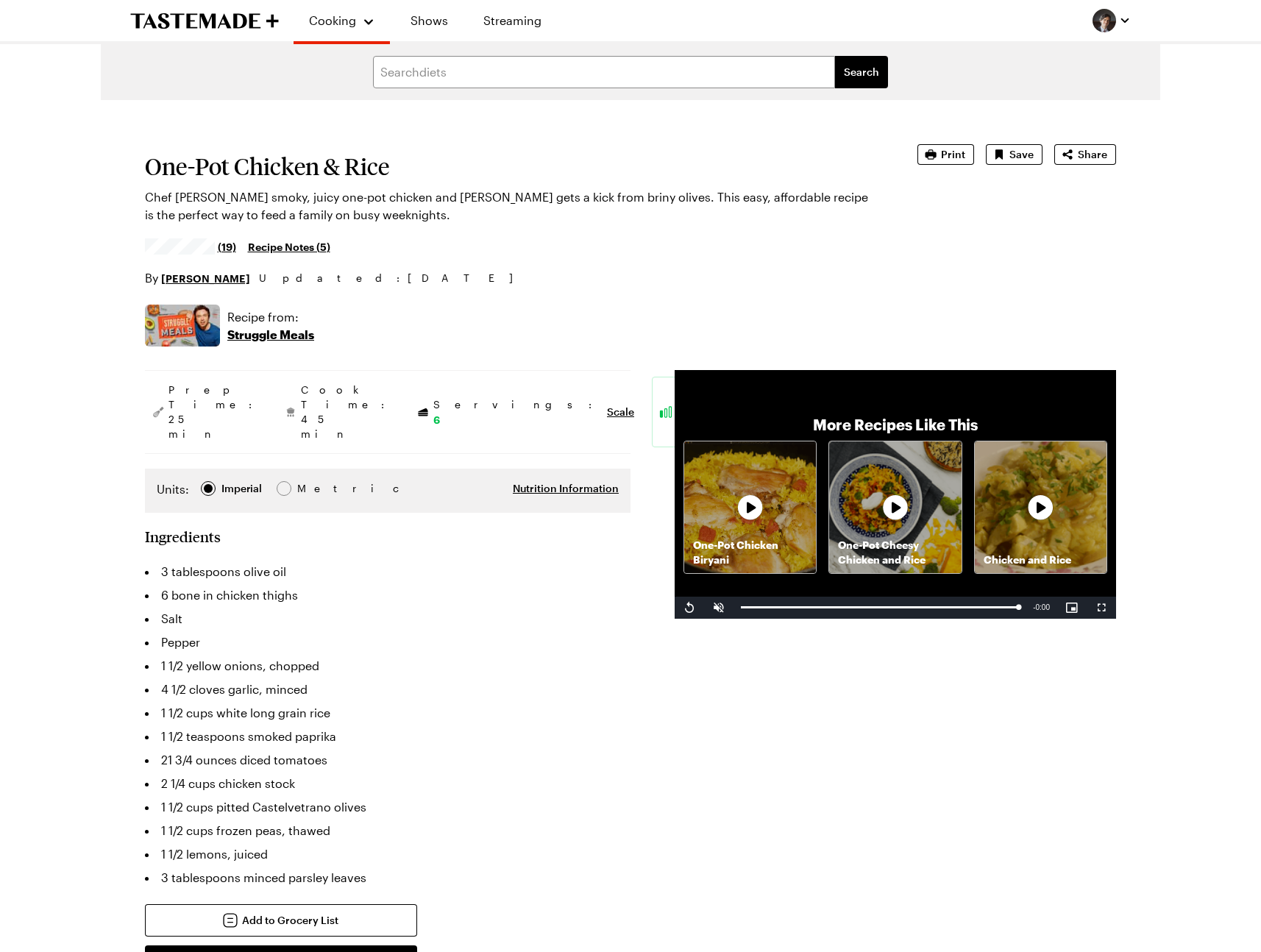
click at [578, 724] on li "1 1/2 teaspoons smoked paprika" at bounding box center [388, 736] width 486 height 23
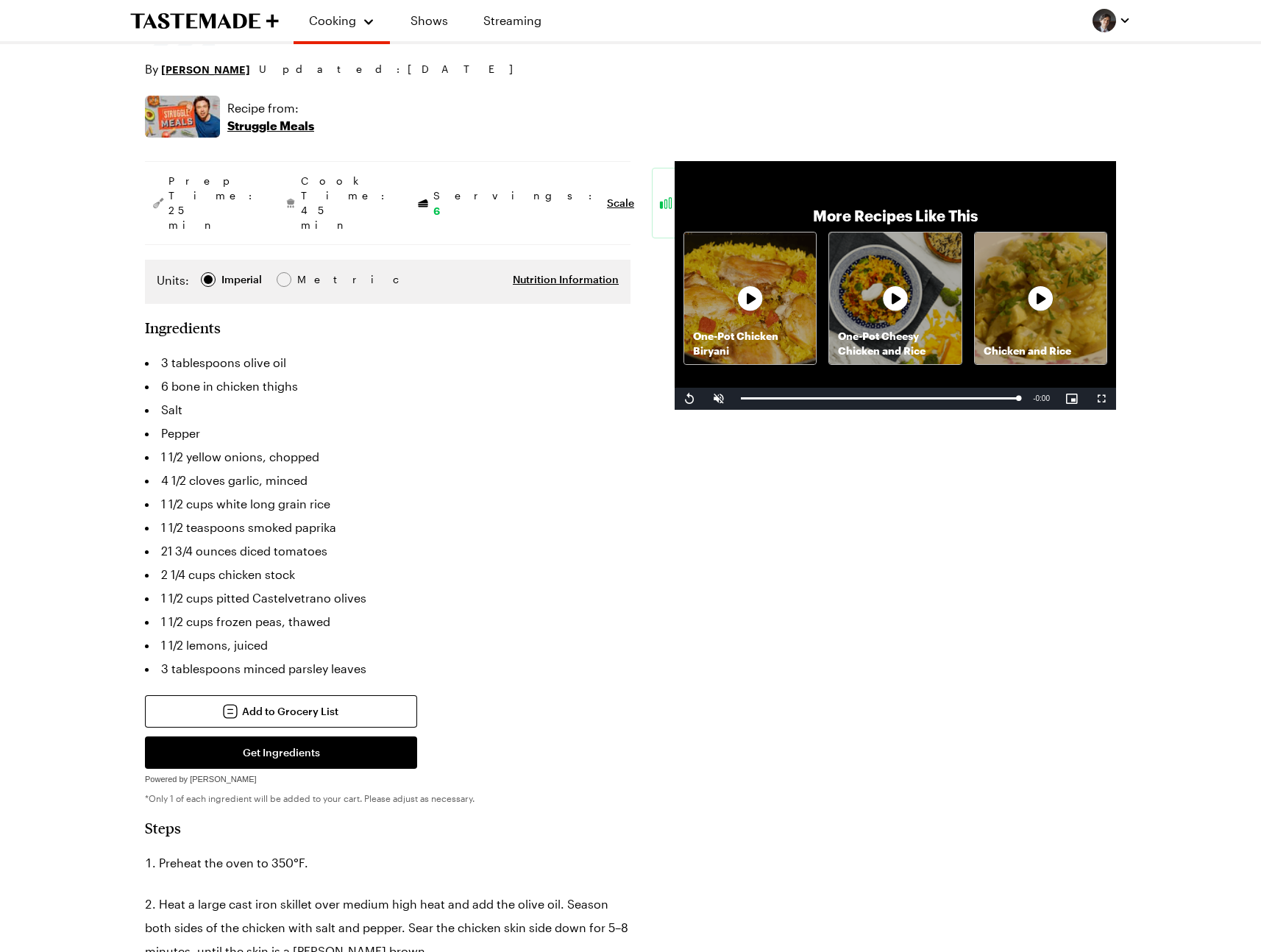
scroll to position [211, 0]
